Goal: Task Accomplishment & Management: Manage account settings

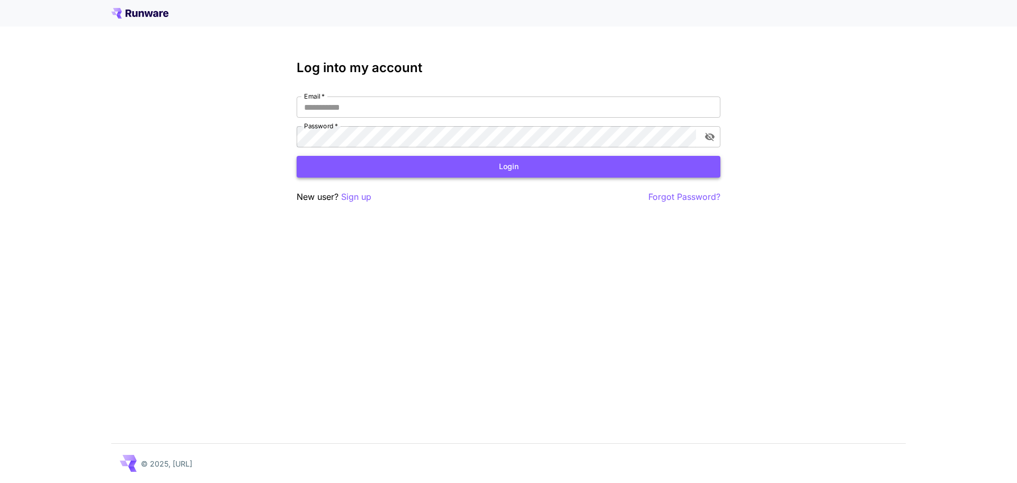
type input "**********"
click at [548, 166] on button "Login" at bounding box center [509, 167] width 424 height 22
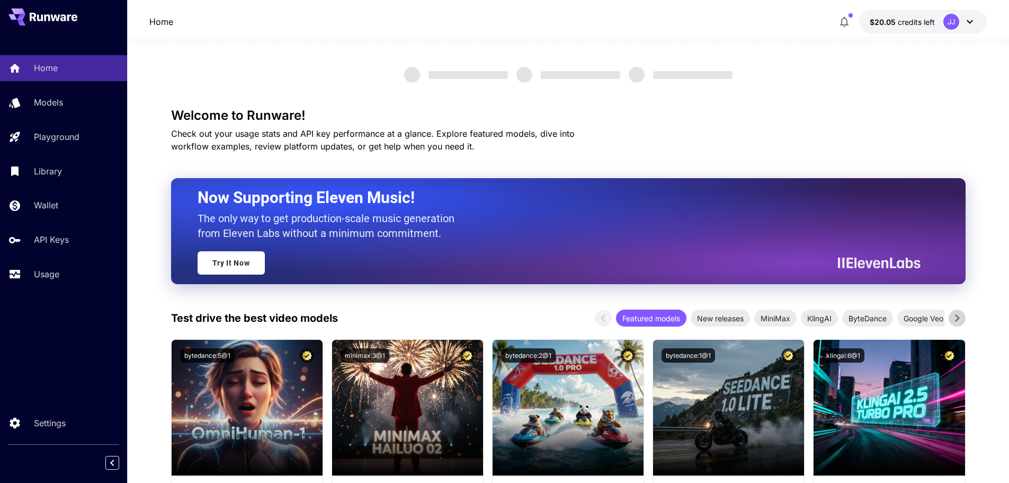
click at [858, 19] on div "$20.05 credits left JJ" at bounding box center [910, 22] width 153 height 24
click at [848, 16] on icon "button" at bounding box center [844, 21] width 13 height 13
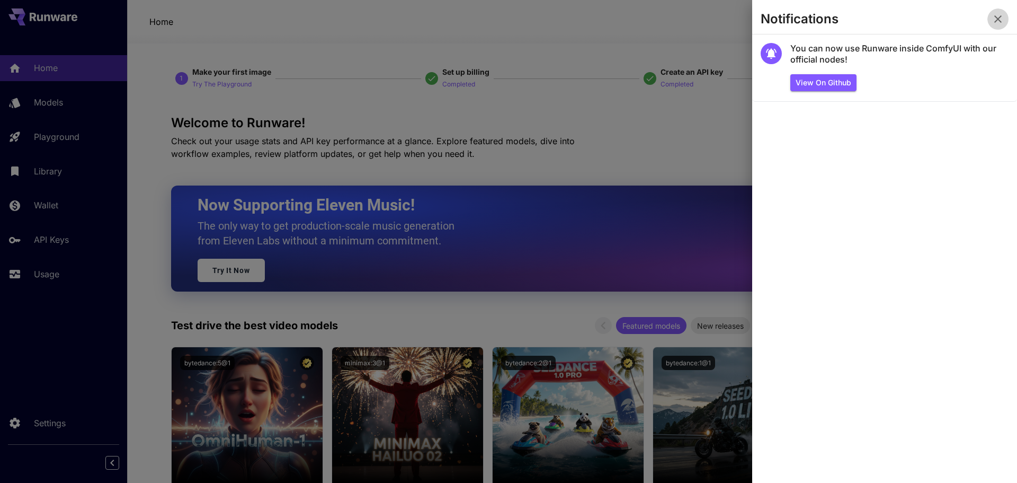
click at [994, 18] on icon "button" at bounding box center [998, 19] width 13 height 13
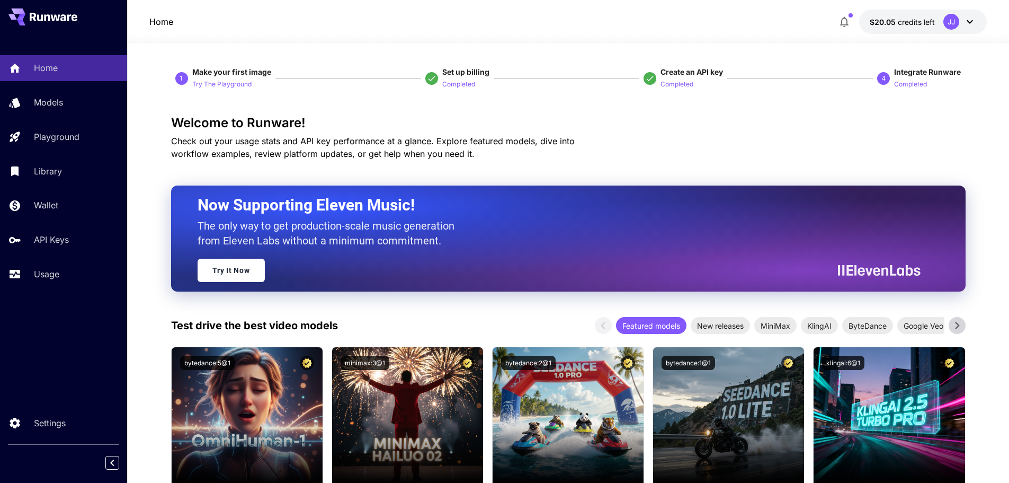
click at [970, 22] on icon at bounding box center [970, 21] width 13 height 13
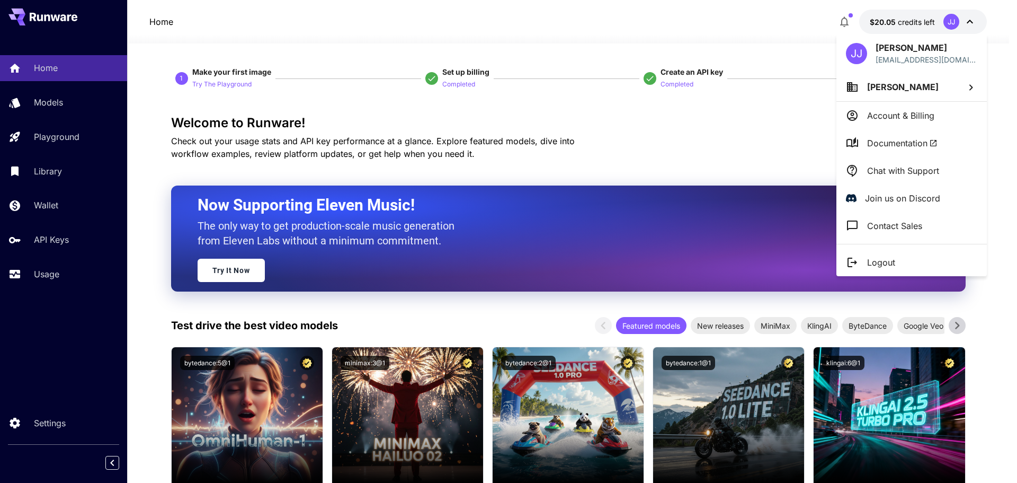
click at [48, 240] on div at bounding box center [508, 241] width 1017 height 483
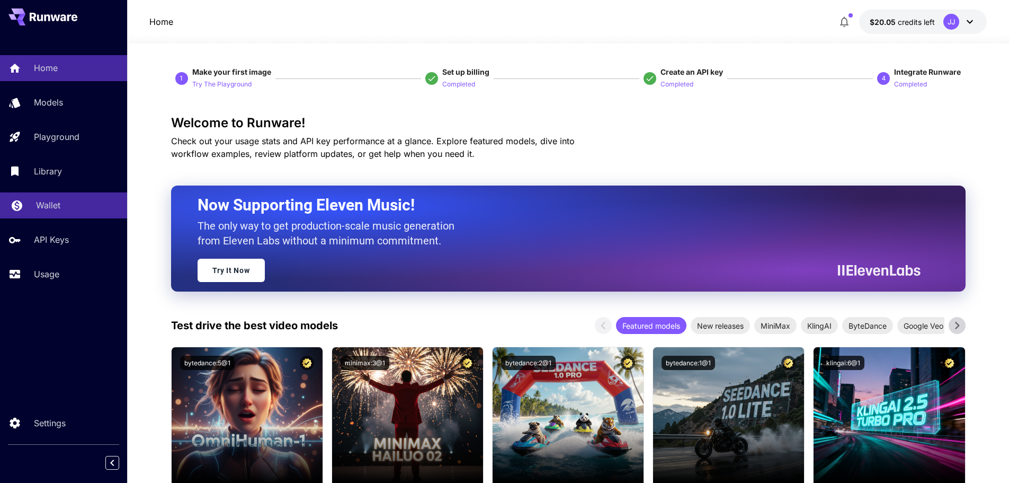
click at [43, 203] on p "Wallet" at bounding box center [48, 205] width 24 height 13
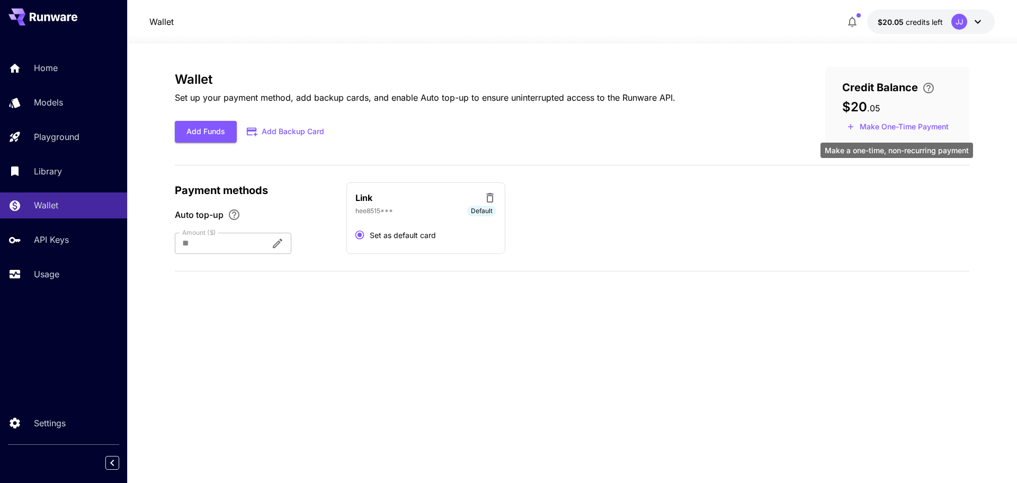
click at [931, 129] on button "Make One-Time Payment" at bounding box center [897, 127] width 111 height 16
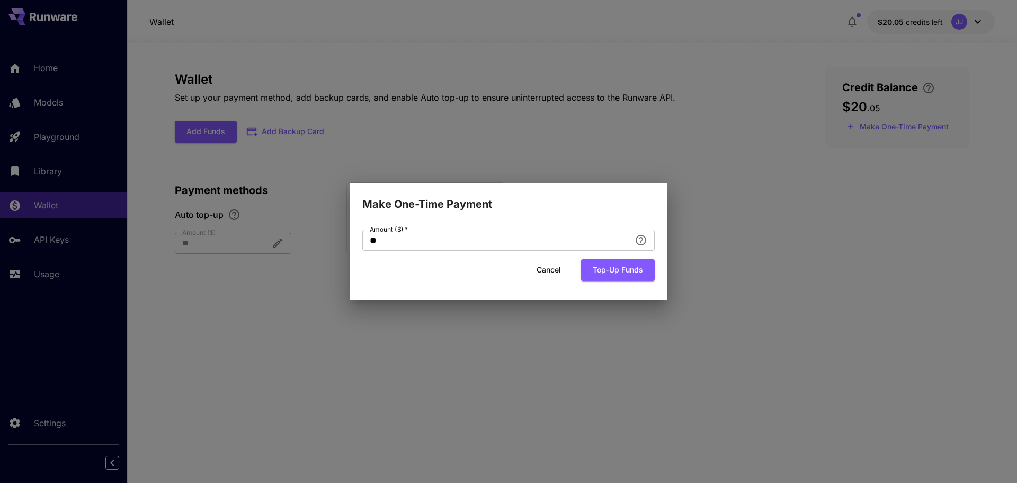
click at [544, 270] on button "Cancel" at bounding box center [549, 270] width 48 height 22
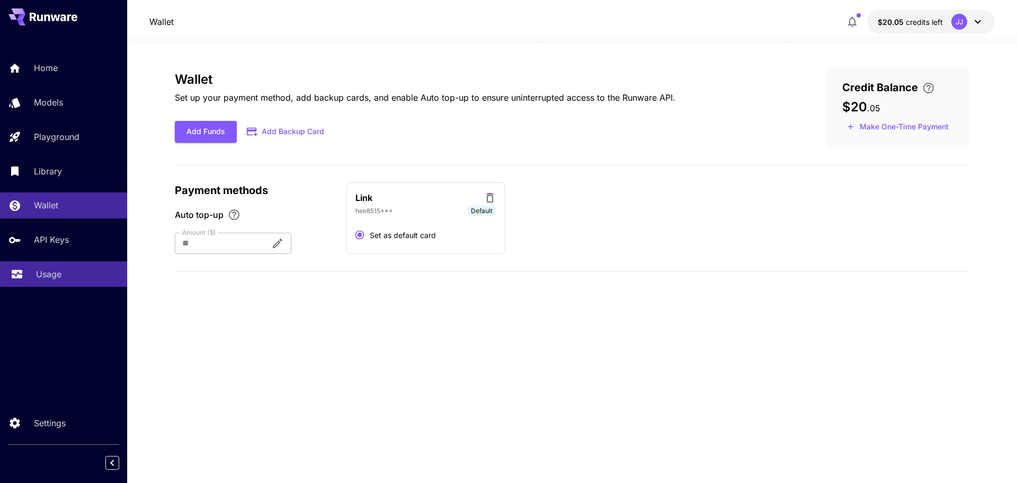
click at [72, 271] on div "Usage" at bounding box center [77, 273] width 83 height 13
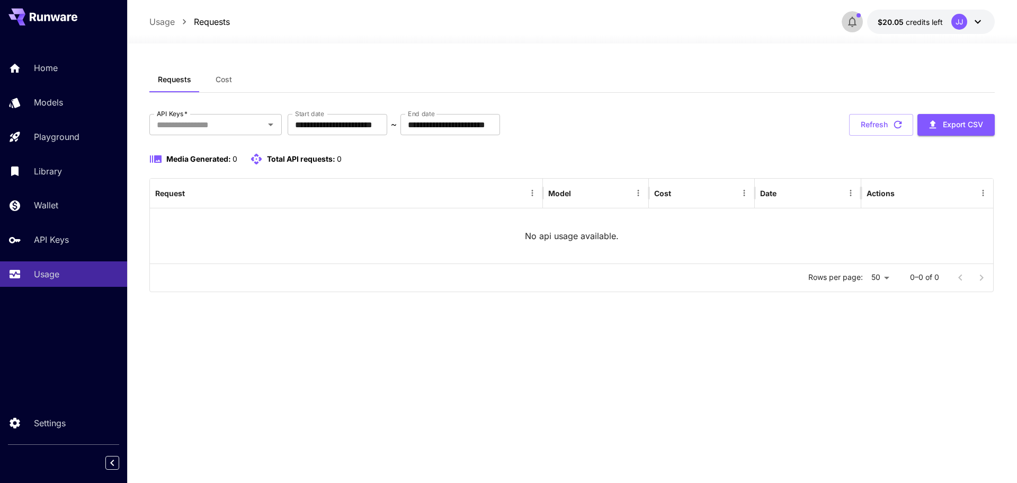
click at [848, 14] on button "button" at bounding box center [852, 21] width 21 height 21
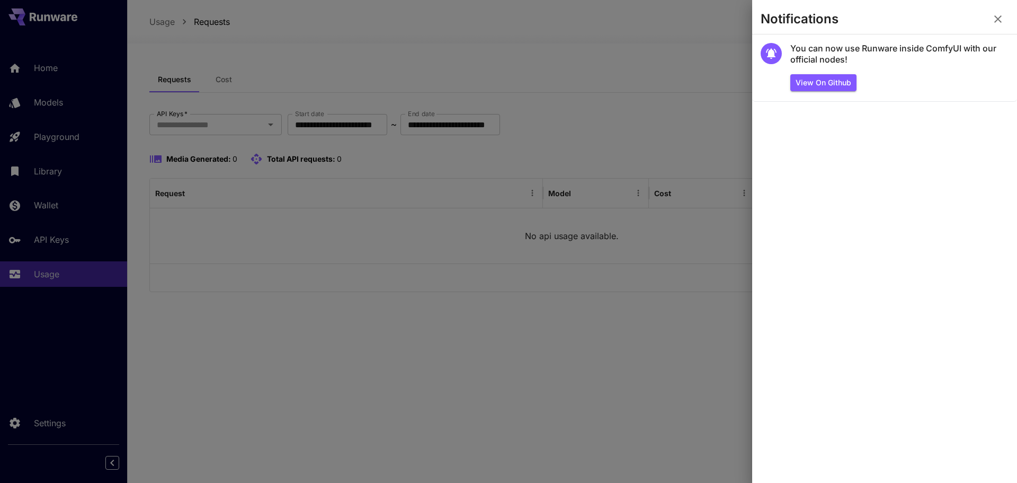
click at [998, 14] on icon "button" at bounding box center [998, 19] width 13 height 13
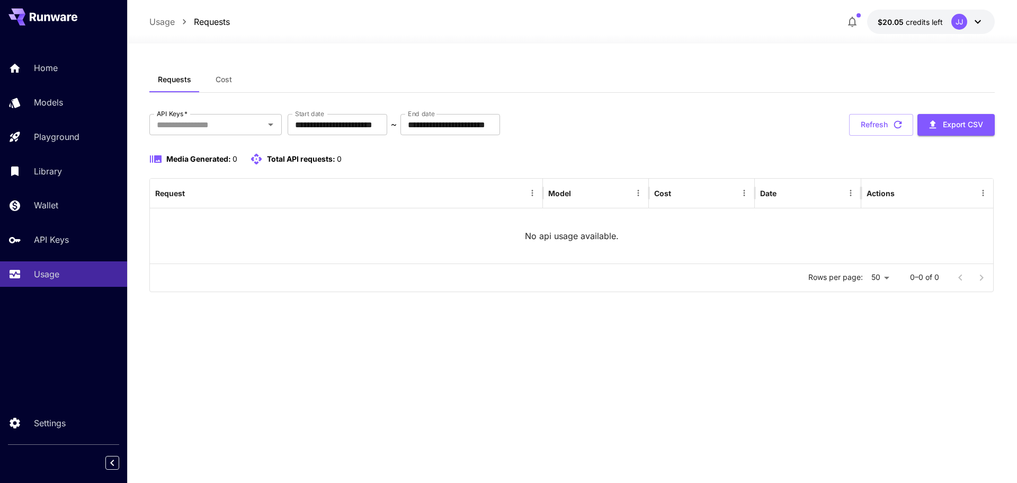
click at [986, 28] on button "$20.05 credits left JJ" at bounding box center [931, 22] width 128 height 24
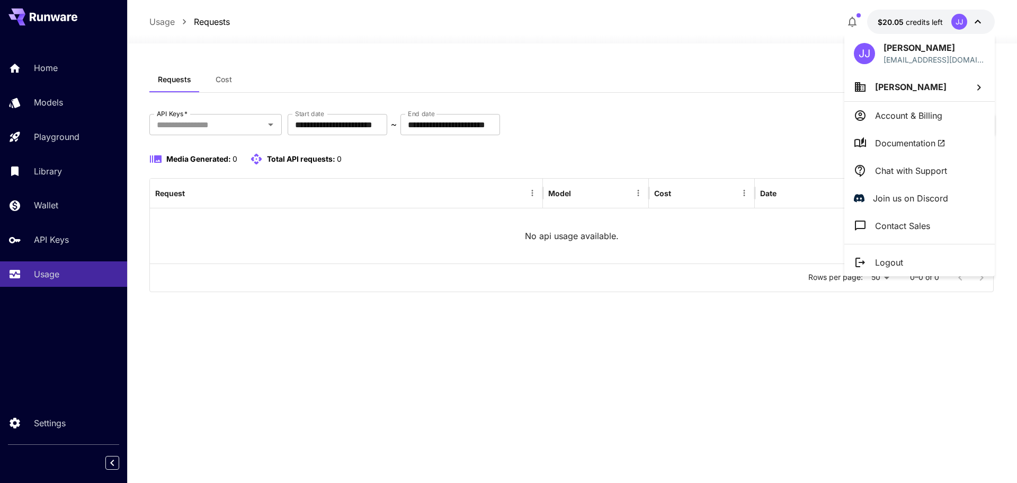
click at [924, 134] on li "Documentation" at bounding box center [919, 143] width 150 height 28
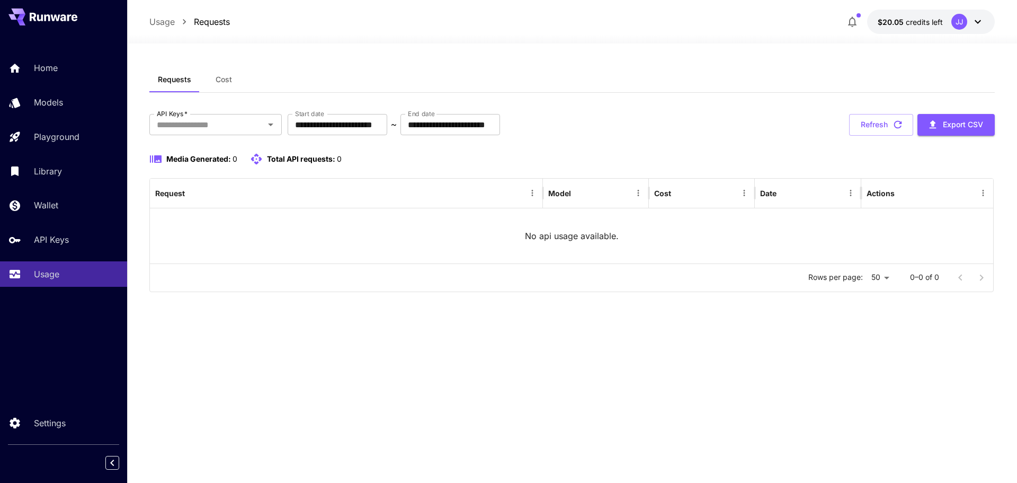
click at [987, 30] on button "$20.05 credits left JJ" at bounding box center [931, 22] width 128 height 24
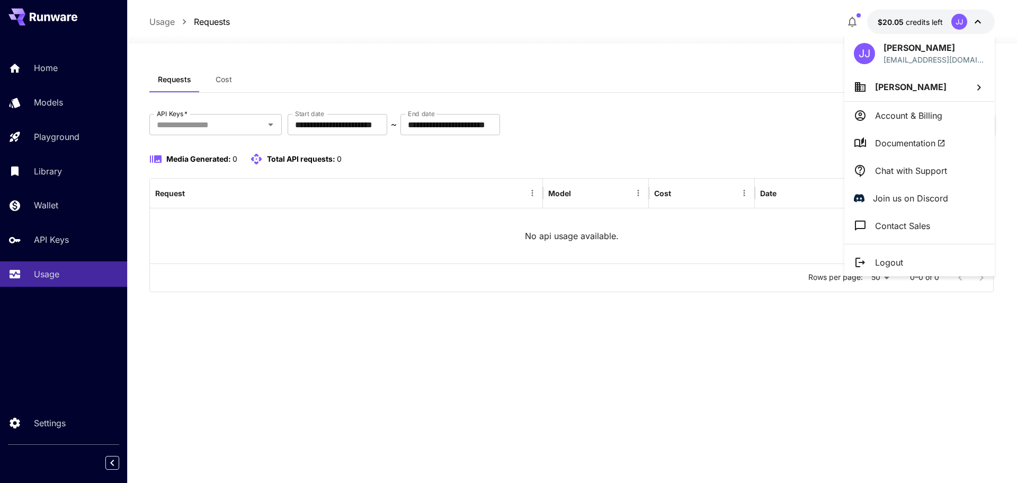
click at [928, 138] on span "Documentation" at bounding box center [910, 143] width 70 height 13
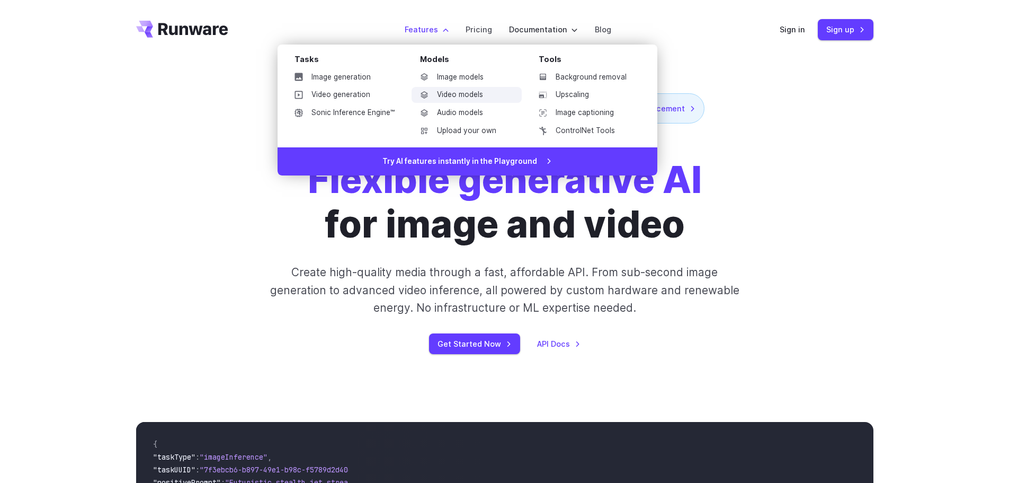
click at [475, 98] on link "Video models" at bounding box center [467, 95] width 110 height 16
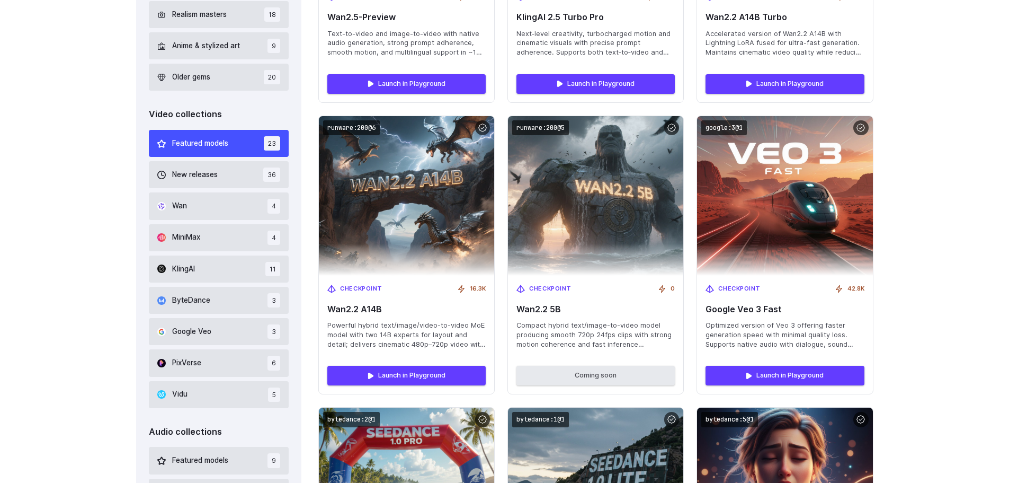
scroll to position [636, 0]
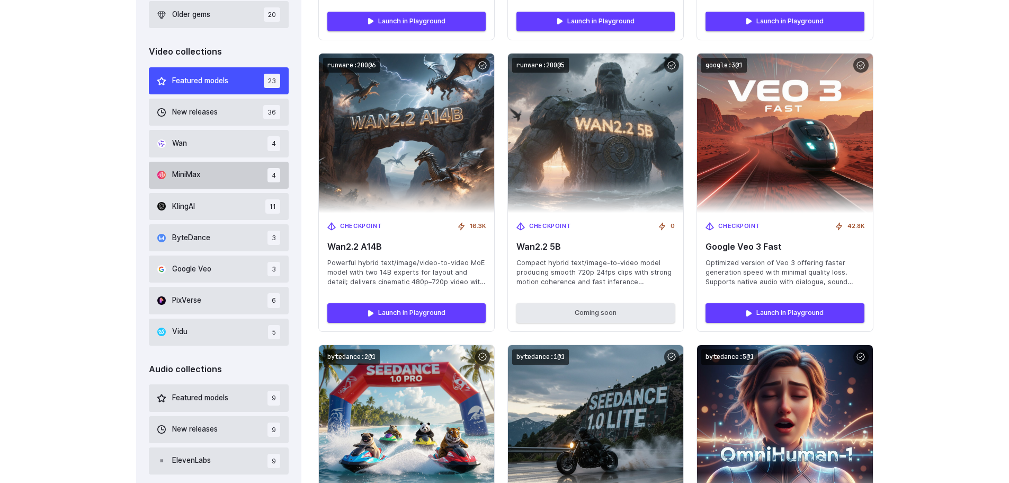
click at [175, 178] on span "MiniMax" at bounding box center [186, 175] width 28 height 12
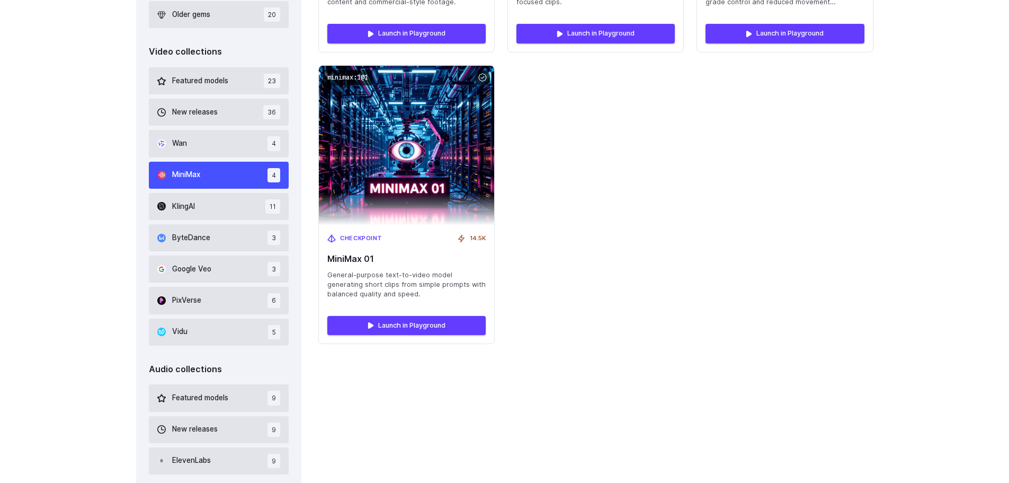
scroll to position [574, 0]
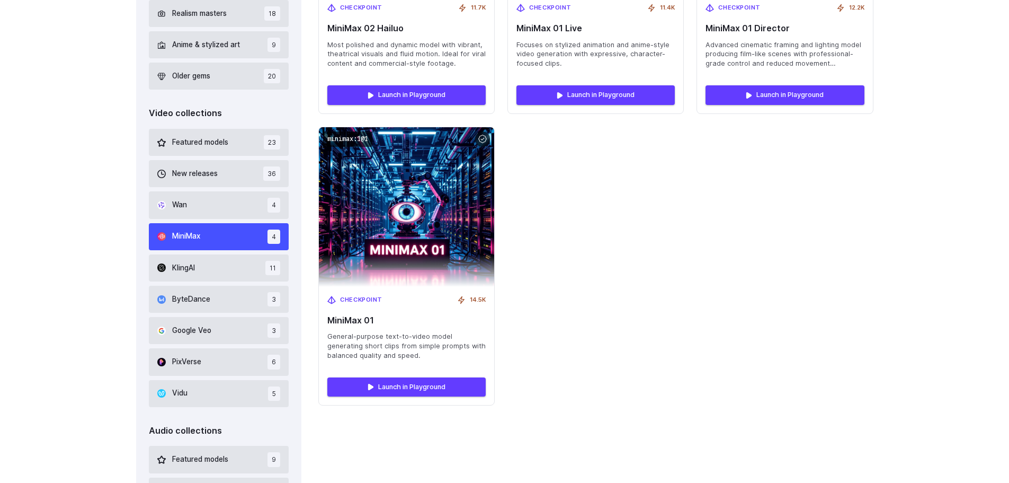
click at [157, 176] on div "Video collections Featured models 23 New releases 36 Wan 4 MiniMax 4 KlingAI 11…" at bounding box center [219, 256] width 140 height 300
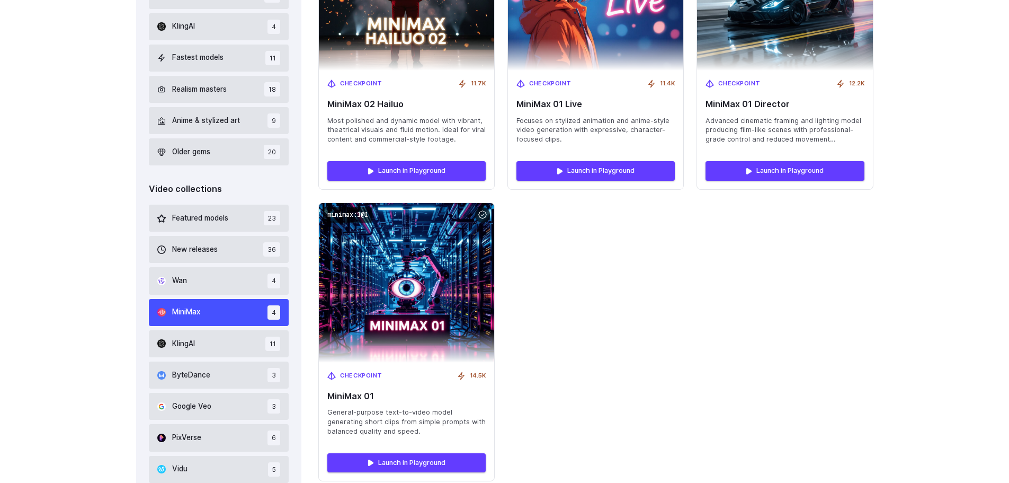
scroll to position [518, 0]
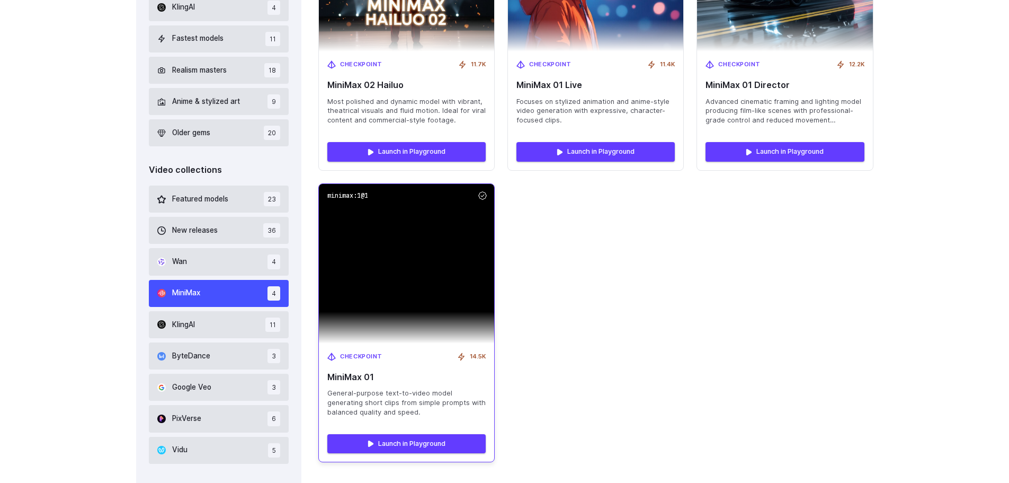
click at [443, 373] on span "MiniMax 01" at bounding box center [406, 377] width 158 height 10
click at [415, 414] on span "General-purpose text-to-video model generating short clips from simple prompts …" at bounding box center [406, 402] width 158 height 29
click at [408, 440] on link "Launch in Playground" at bounding box center [406, 443] width 158 height 19
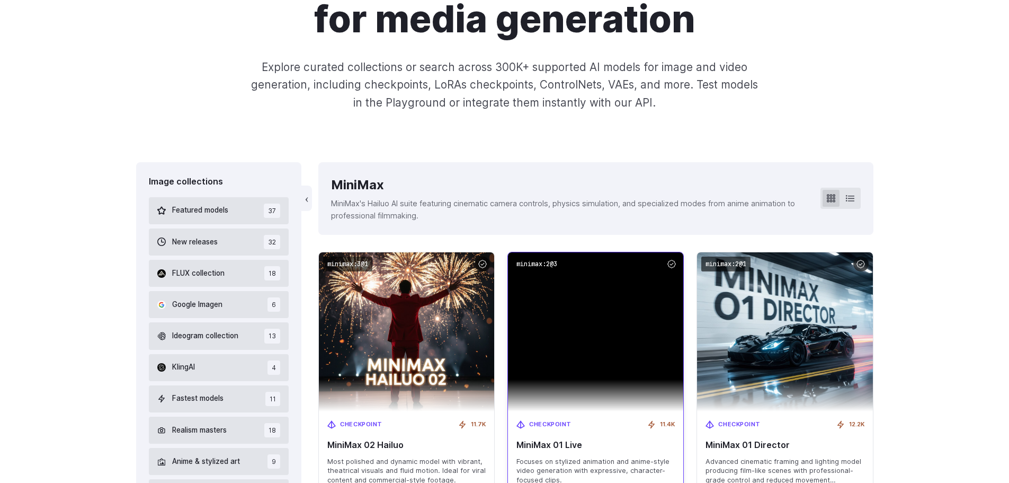
scroll to position [0, 0]
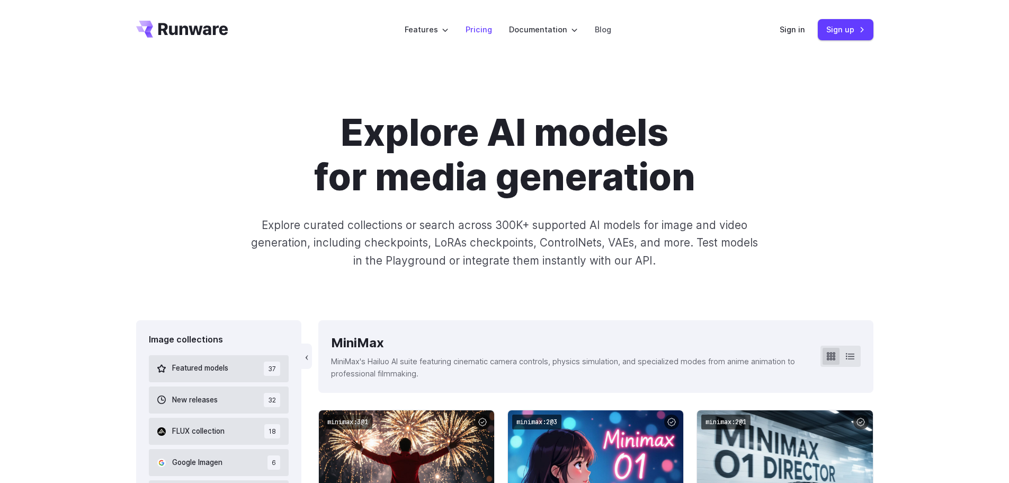
click at [478, 29] on link "Pricing" at bounding box center [479, 29] width 26 height 12
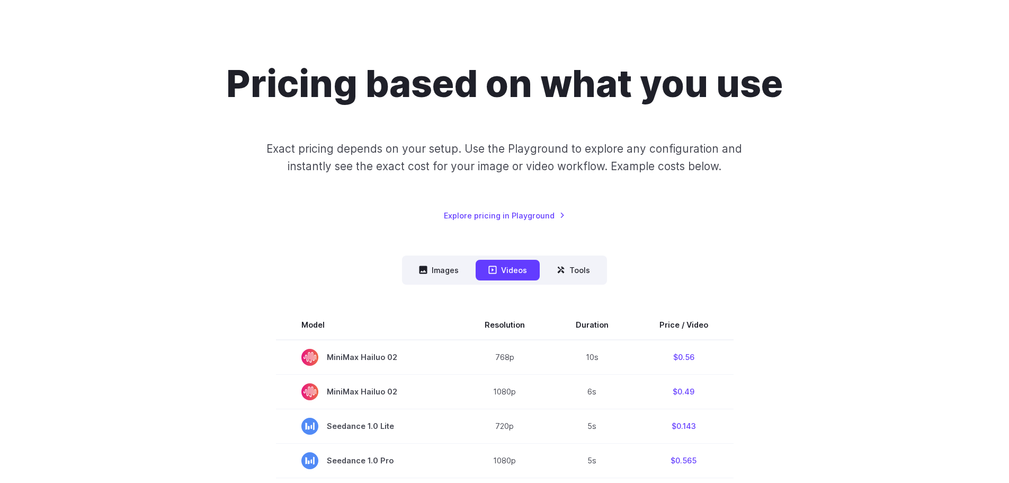
scroll to position [19, 0]
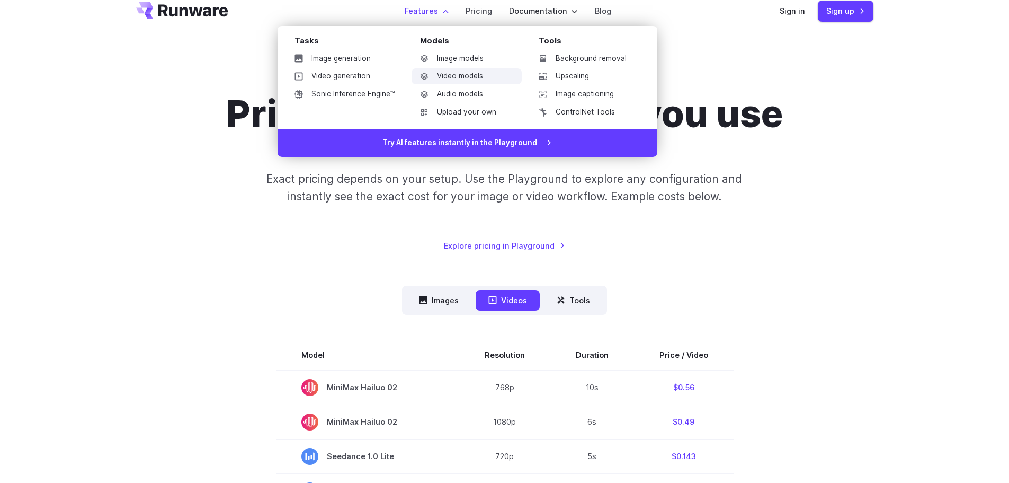
click at [469, 78] on link "Video models" at bounding box center [467, 76] width 110 height 16
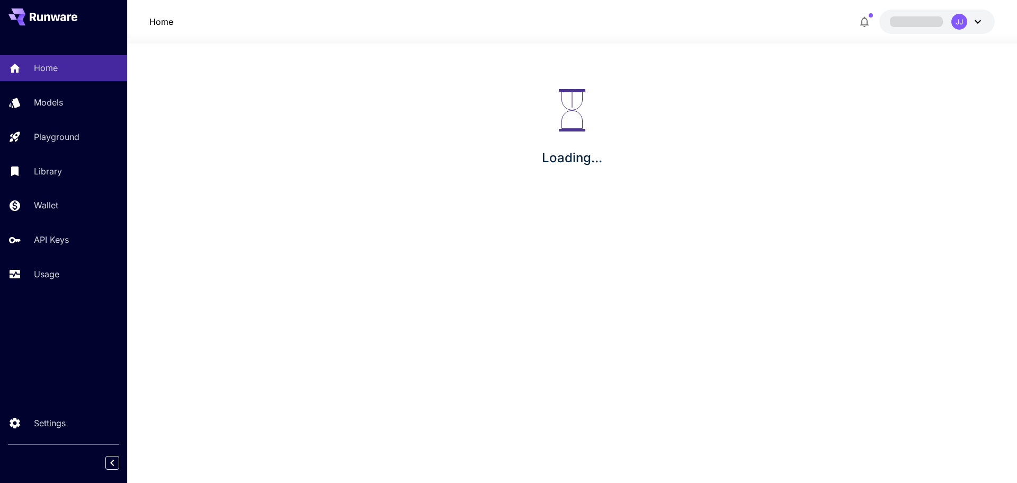
click at [983, 18] on button "JJ" at bounding box center [936, 22] width 115 height 24
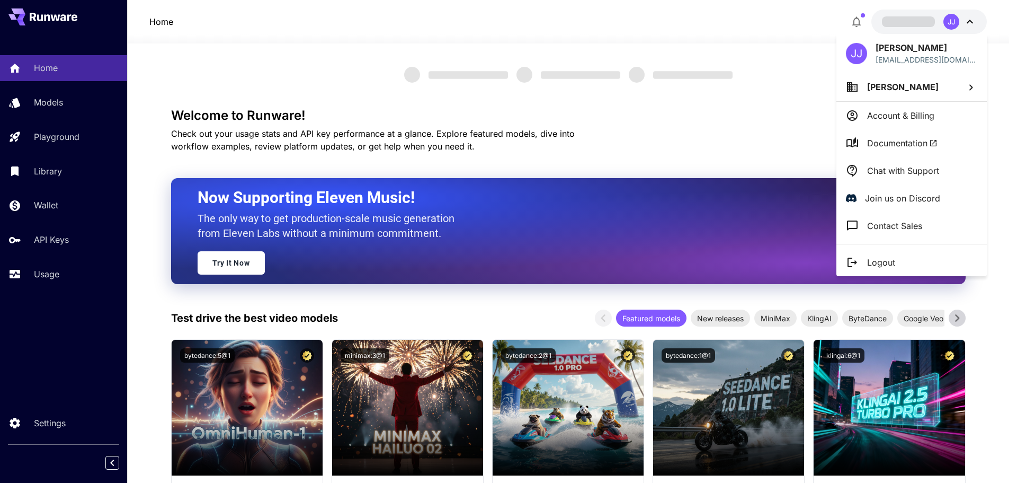
click at [924, 140] on span "Documentation" at bounding box center [902, 143] width 70 height 13
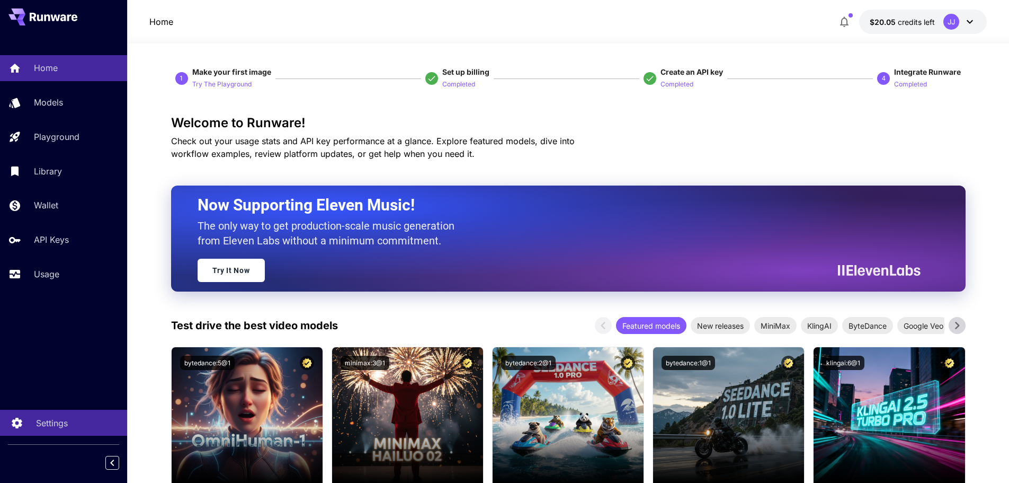
click at [91, 425] on div "Settings" at bounding box center [77, 422] width 83 height 13
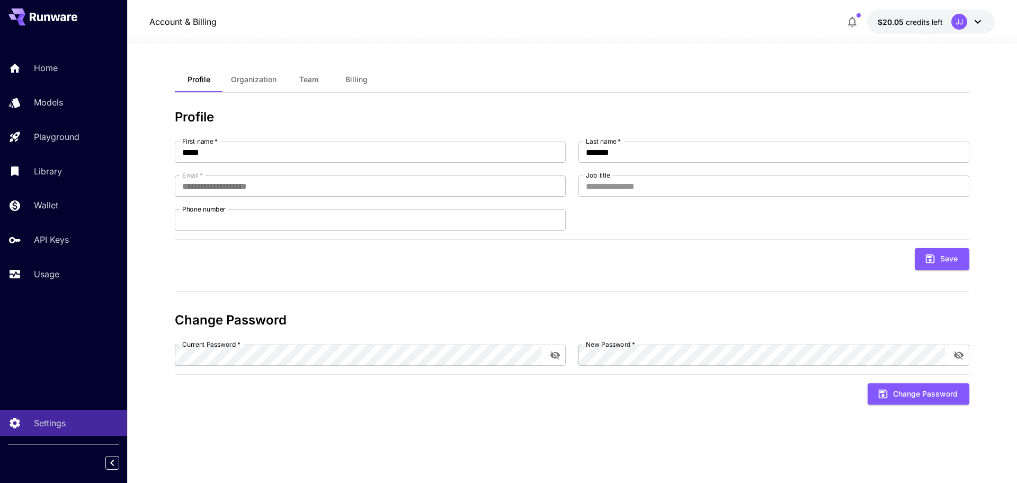
click at [310, 78] on span "Team" at bounding box center [308, 80] width 19 height 10
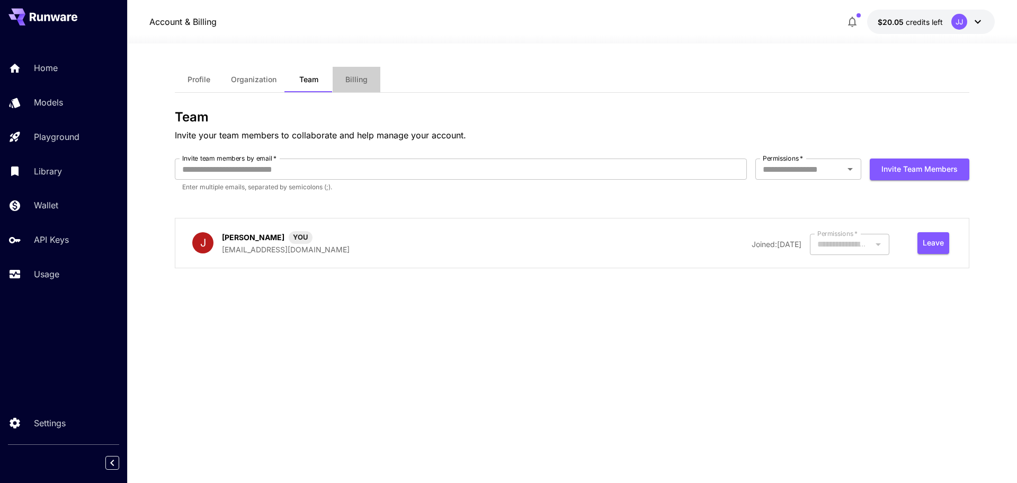
click at [365, 70] on button "Billing" at bounding box center [357, 79] width 48 height 25
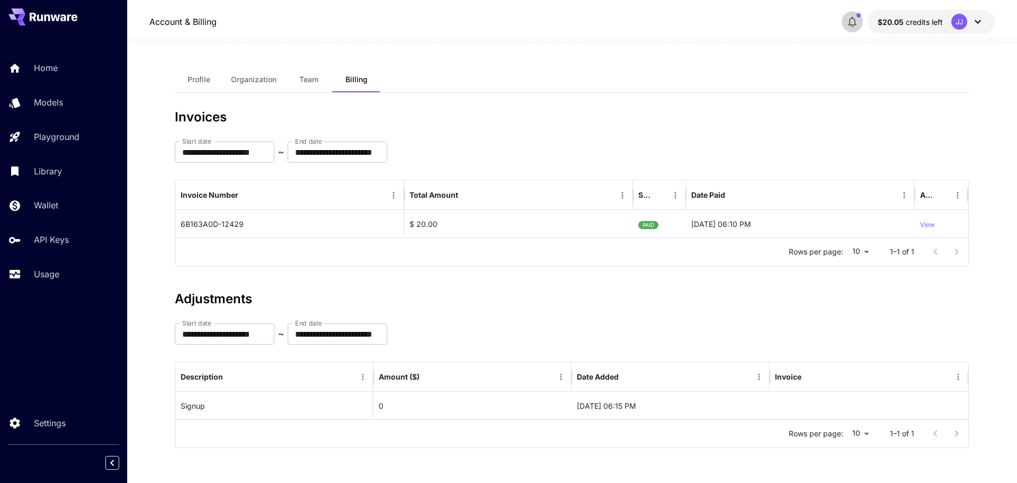
click at [844, 18] on button "button" at bounding box center [852, 21] width 21 height 21
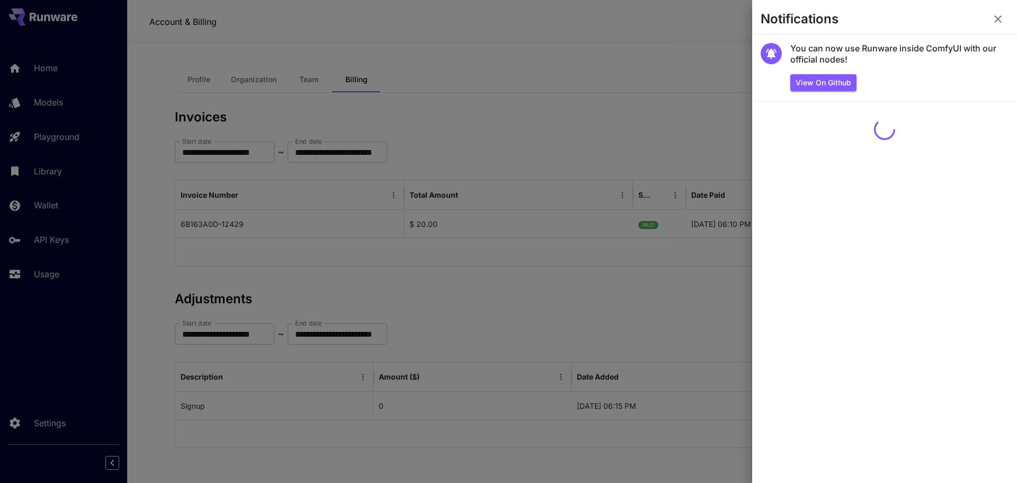
click at [844, 18] on section "Notifications" at bounding box center [884, 20] width 265 height 25
click at [1003, 13] on icon "button" at bounding box center [998, 19] width 13 height 13
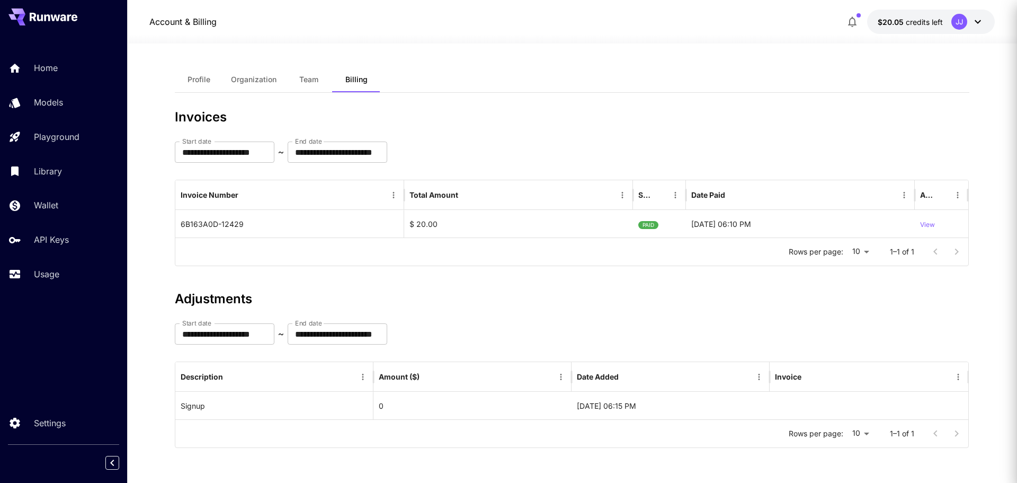
click at [969, 18] on div "JJ" at bounding box center [967, 22] width 33 height 16
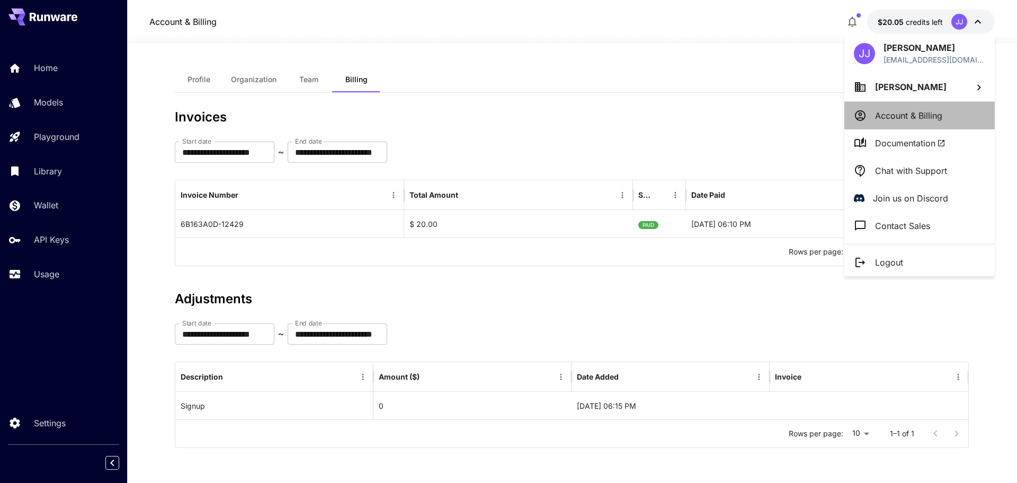
click at [927, 120] on p "Account & Billing" at bounding box center [908, 115] width 67 height 13
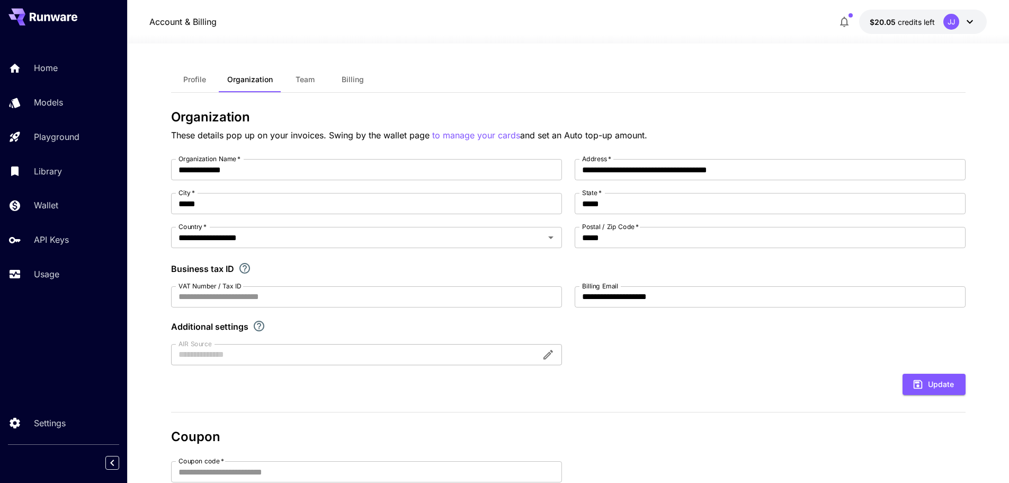
click at [974, 32] on div at bounding box center [568, 37] width 882 height 13
click at [975, 22] on icon at bounding box center [970, 21] width 13 height 13
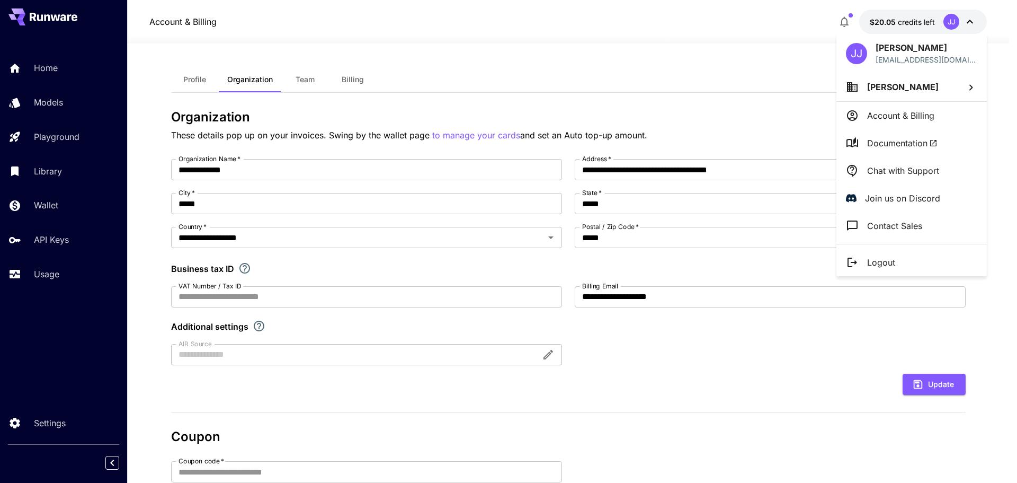
click at [904, 226] on p "Contact Sales" at bounding box center [894, 225] width 55 height 13
click at [52, 207] on div at bounding box center [508, 241] width 1017 height 483
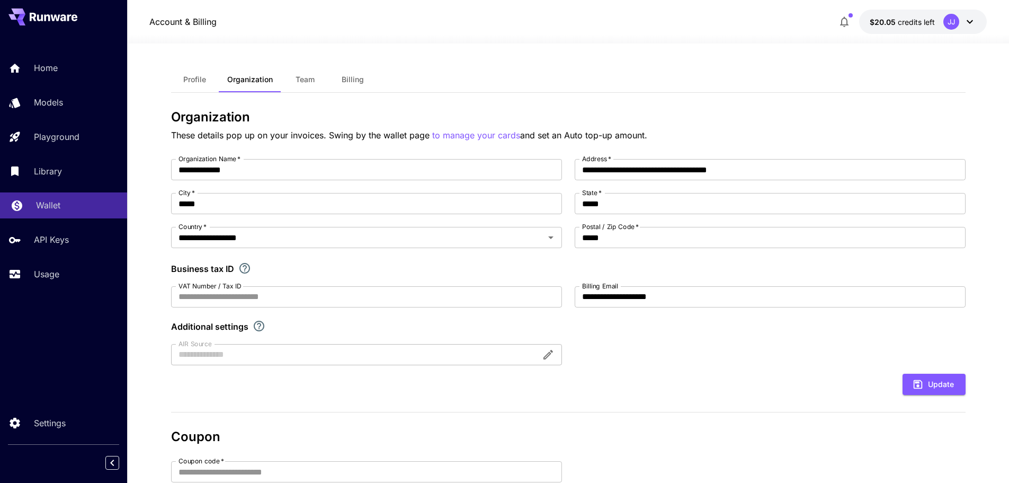
click at [22, 206] on link "Wallet" at bounding box center [63, 205] width 127 height 26
